Goal: Transaction & Acquisition: Purchase product/service

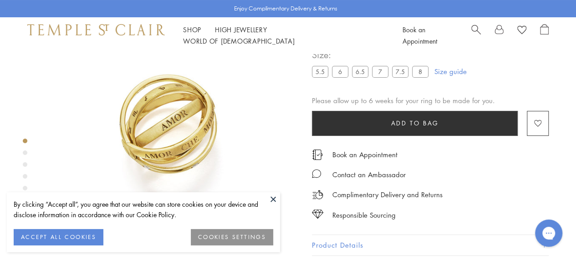
click at [268, 193] on button at bounding box center [273, 200] width 14 height 14
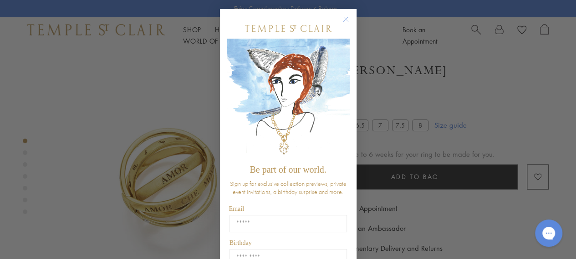
click at [343, 20] on circle "Close dialog" at bounding box center [345, 19] width 11 height 11
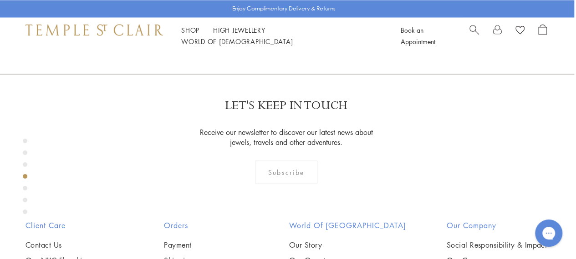
scroll to position [741, 2]
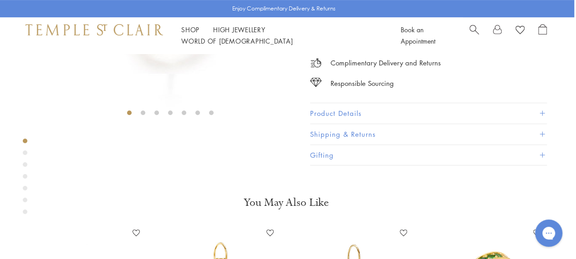
scroll to position [0, 2]
